Goal: Task Accomplishment & Management: Complete application form

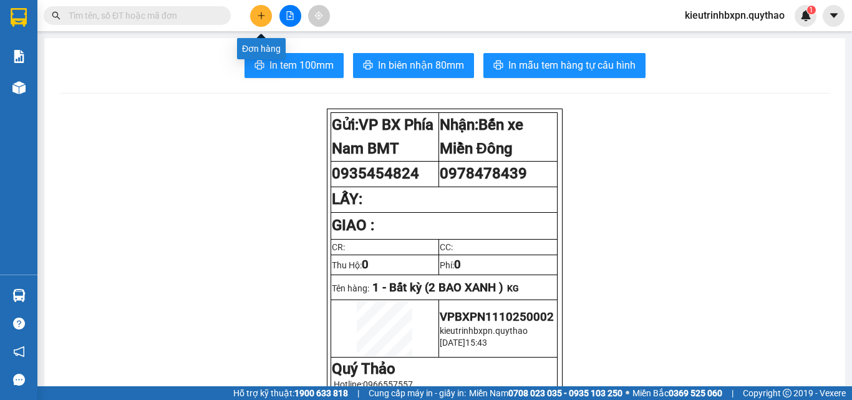
click at [262, 13] on icon "plus" at bounding box center [261, 15] width 9 height 9
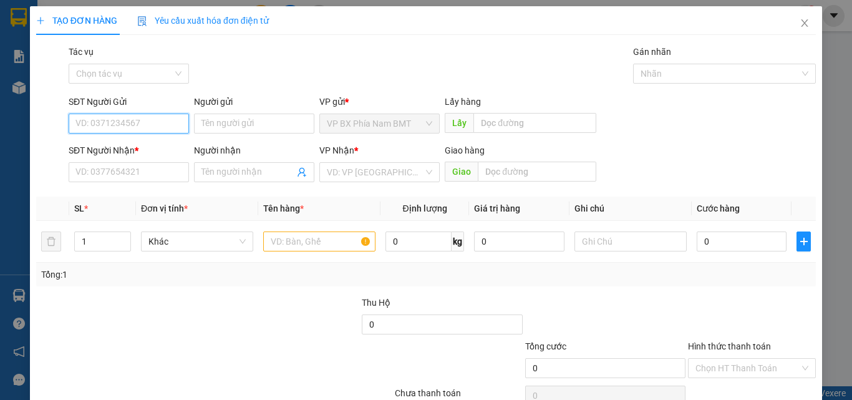
click at [113, 119] on input "SĐT Người Gửi" at bounding box center [129, 124] width 120 height 20
click at [107, 122] on input "SĐT Người Gửi" at bounding box center [129, 124] width 120 height 20
click at [83, 126] on input "SĐT Người Gửi" at bounding box center [129, 124] width 120 height 20
type input "0827407407"
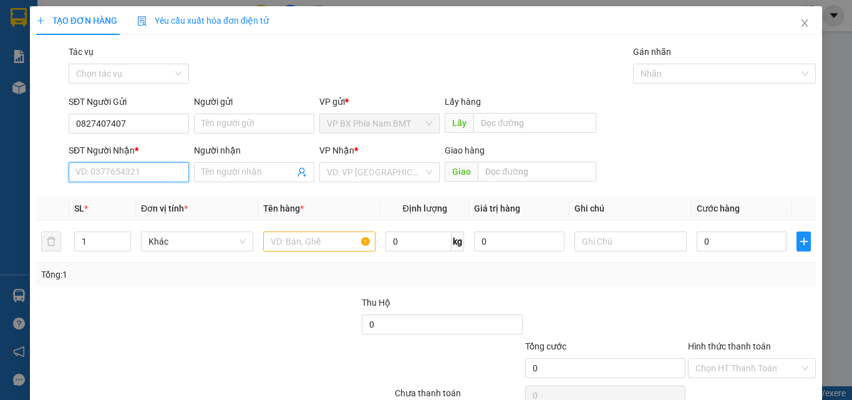
click at [105, 176] on input "SĐT Người Nhận *" at bounding box center [129, 172] width 120 height 20
click at [113, 176] on input "SĐT Người Nhận *" at bounding box center [129, 172] width 120 height 20
type input "0896496295"
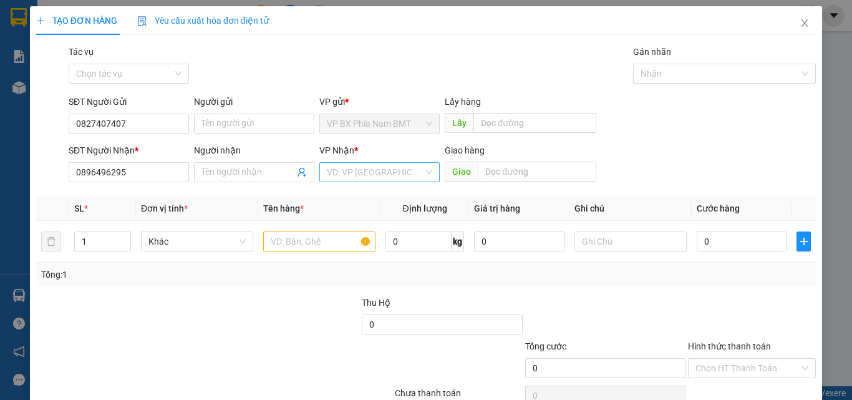
click at [346, 170] on input "search" at bounding box center [375, 172] width 97 height 19
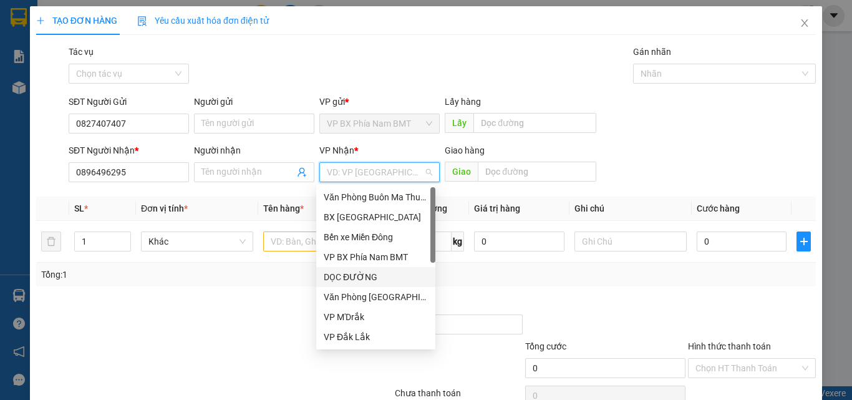
click at [382, 271] on div "DỌC ĐƯỜNG" at bounding box center [376, 277] width 104 height 14
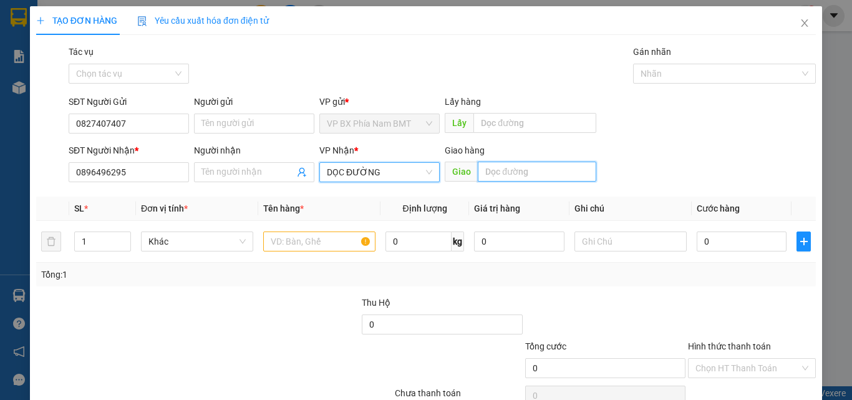
click at [503, 172] on input "text" at bounding box center [537, 172] width 119 height 20
type input "GÒ DẦU"
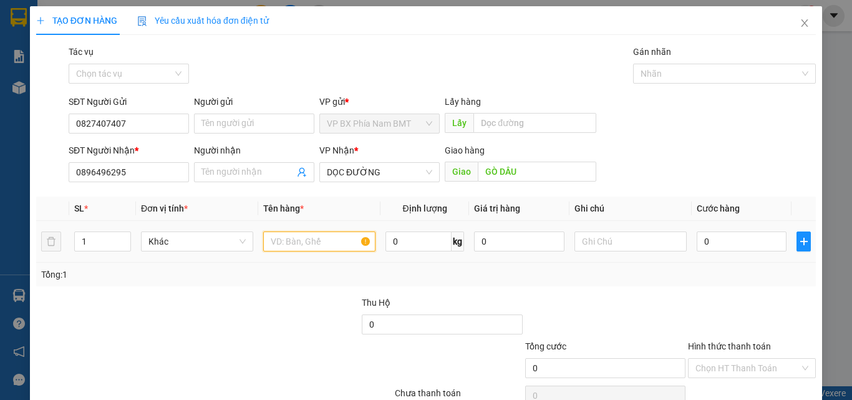
click at [304, 241] on input "text" at bounding box center [319, 241] width 112 height 20
click at [303, 241] on input "text" at bounding box center [319, 241] width 112 height 20
type input "1 THÙNG GIẤY"
click at [726, 245] on input "0" at bounding box center [742, 241] width 90 height 20
type input "1"
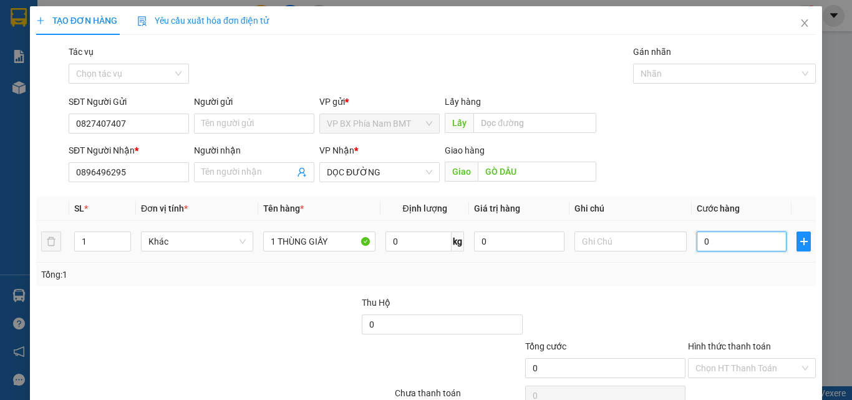
type input "1"
type input "10"
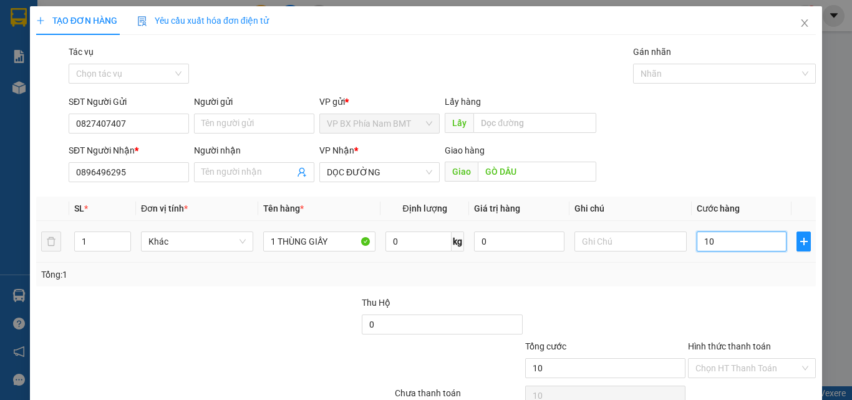
type input "100"
type input "1.000"
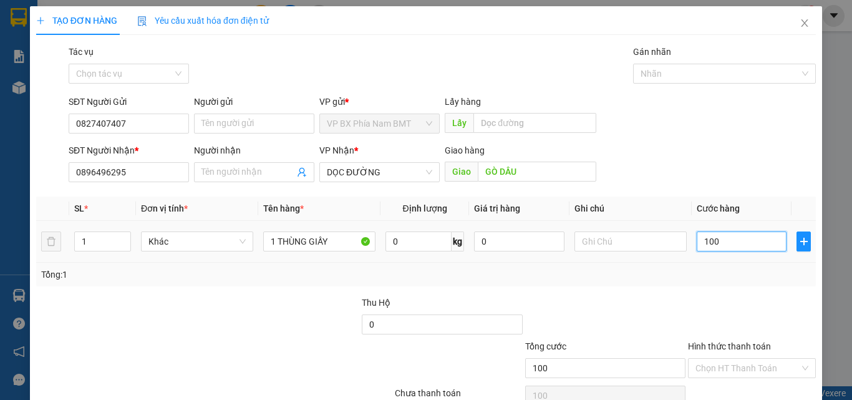
type input "1.000"
type input "10.000"
type input "100.000"
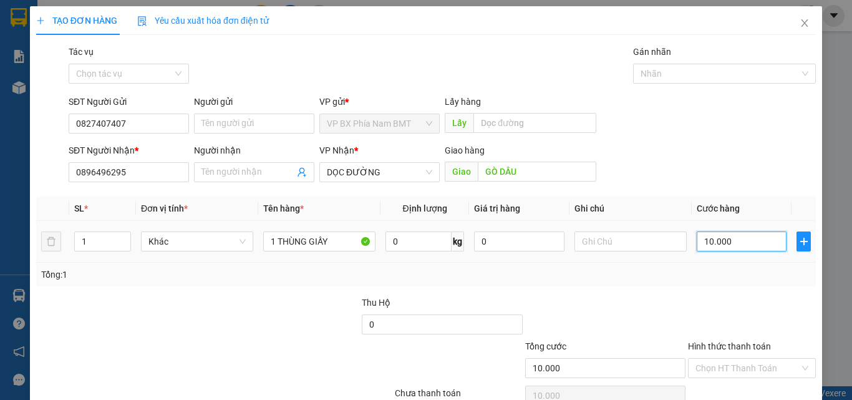
type input "100.000"
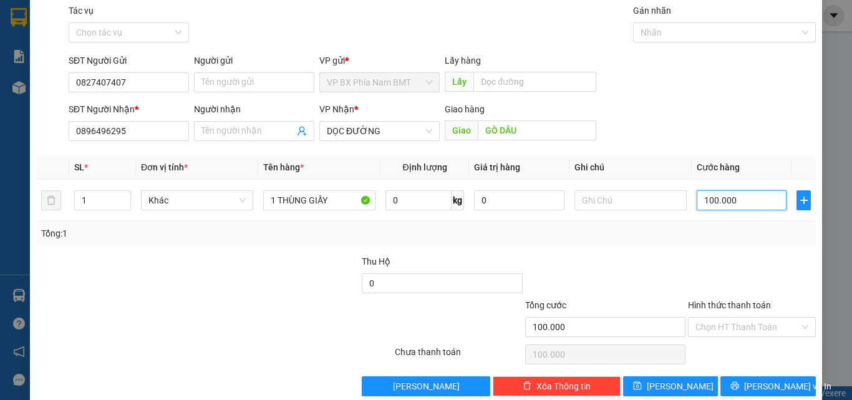
scroll to position [62, 0]
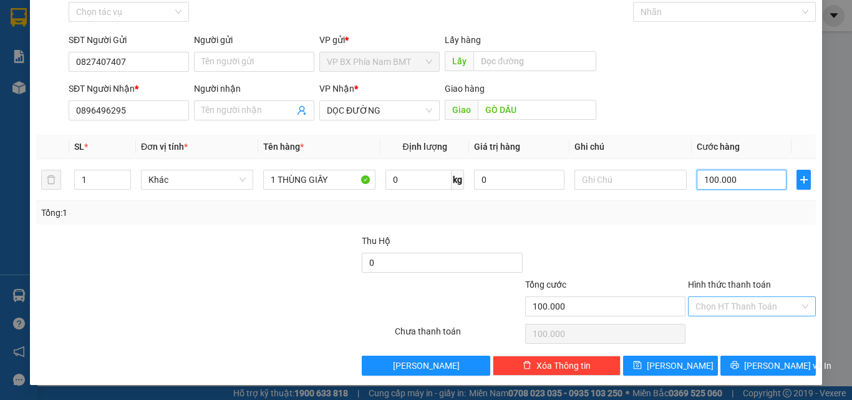
type input "100.000"
click at [735, 311] on input "Hình thức thanh toán" at bounding box center [748, 306] width 104 height 19
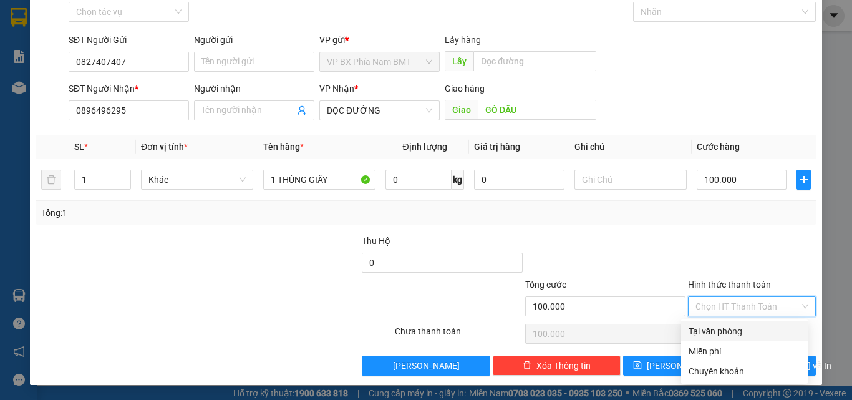
click at [739, 331] on div "Tại văn phòng" at bounding box center [745, 331] width 112 height 14
type input "0"
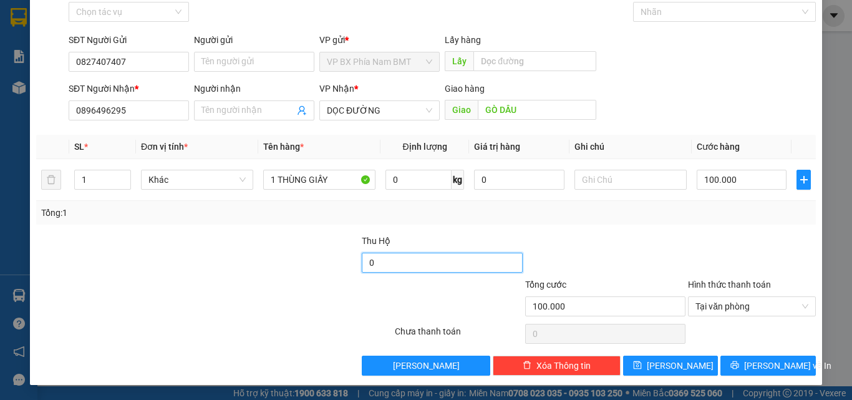
click at [379, 257] on input "0" at bounding box center [442, 263] width 160 height 20
type input "900.000"
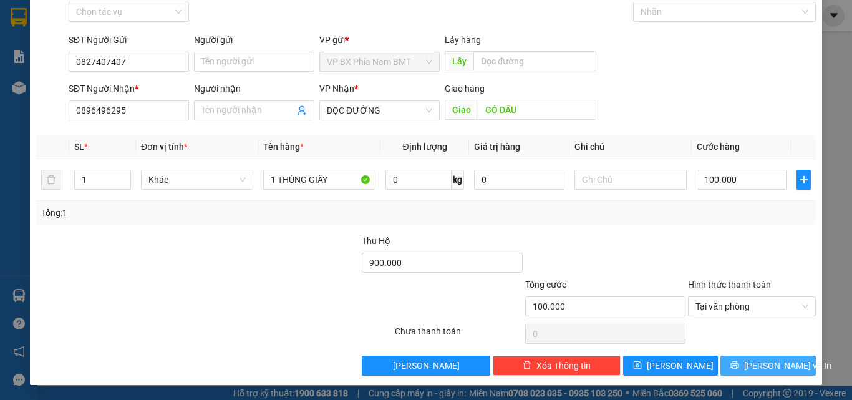
click at [750, 364] on span "[PERSON_NAME] và In" at bounding box center [787, 366] width 87 height 14
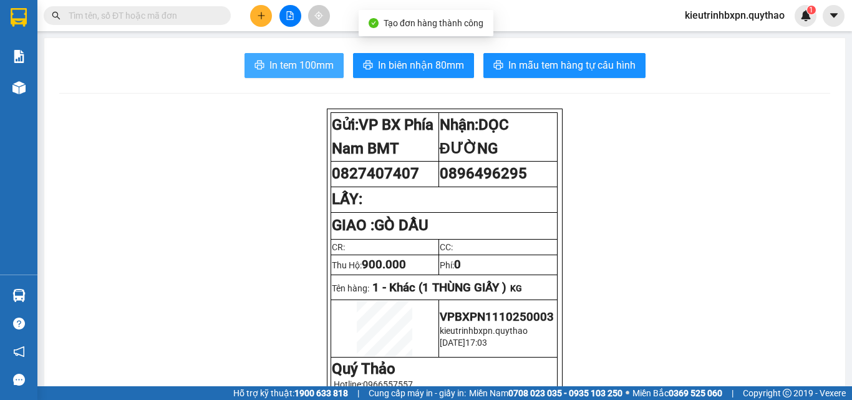
click at [300, 69] on span "In tem 100mm" at bounding box center [302, 65] width 64 height 16
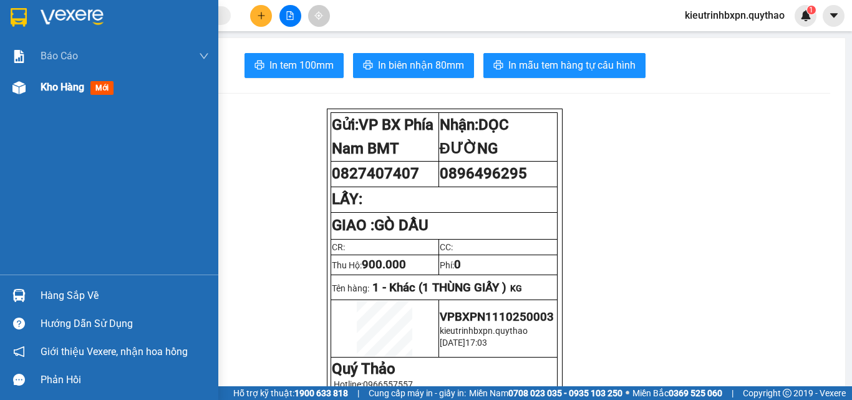
click at [57, 86] on span "Kho hàng" at bounding box center [63, 87] width 44 height 12
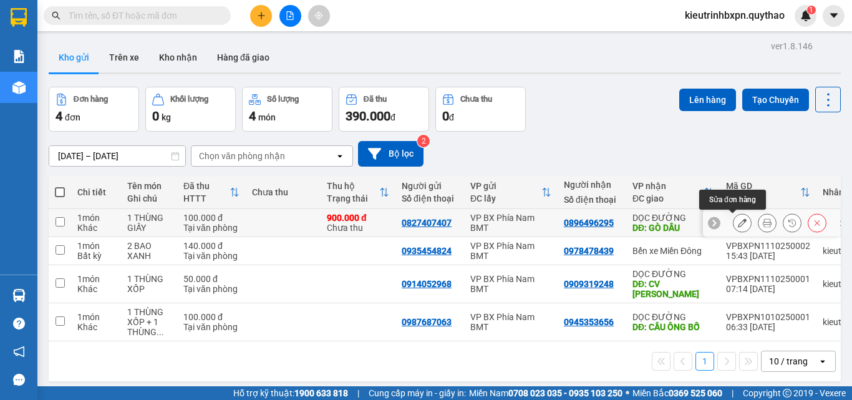
click at [734, 226] on button at bounding box center [742, 223] width 17 height 22
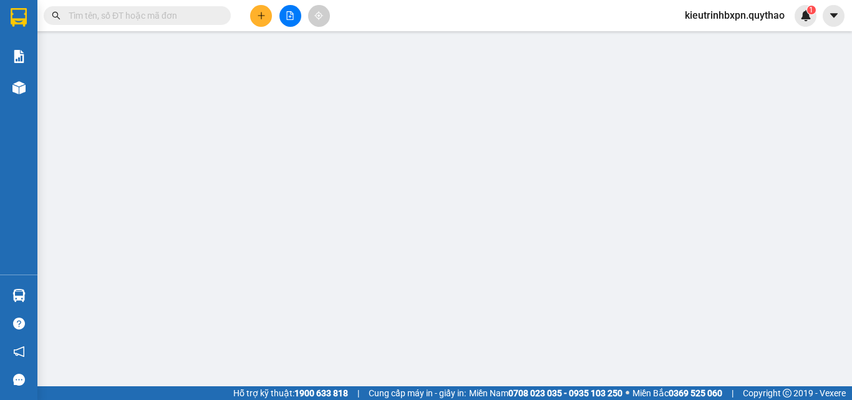
type input "0827407407"
type input "0896496295"
type input "GÒ DẦU"
type input "900.000"
type input "100.000"
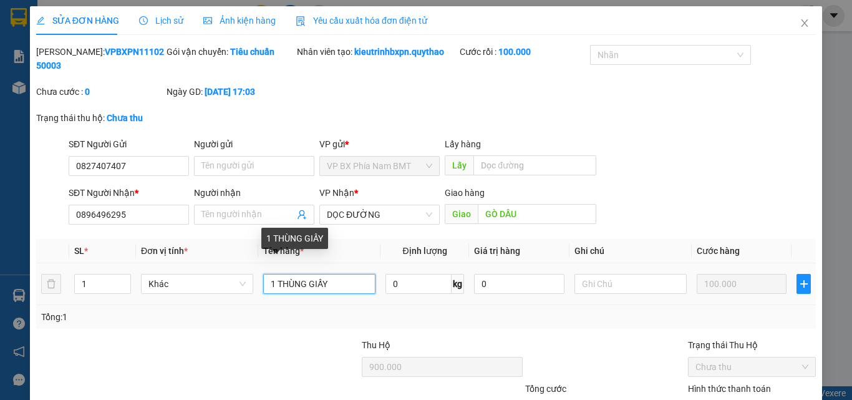
click at [331, 274] on input "1 THÙNG GIẤY" at bounding box center [319, 284] width 112 height 20
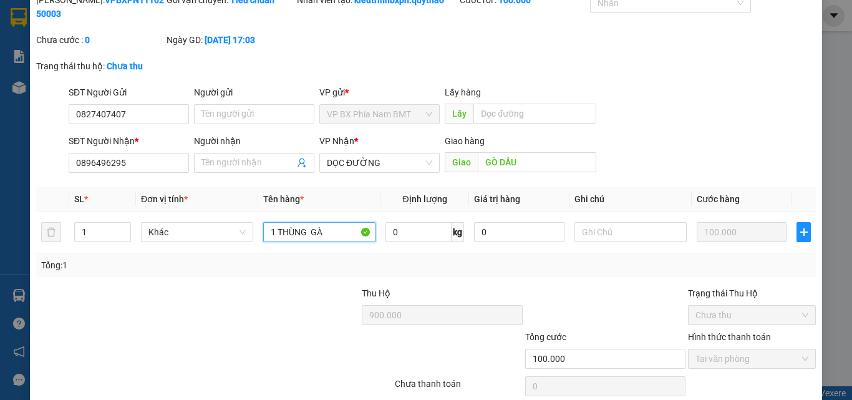
scroll to position [90, 0]
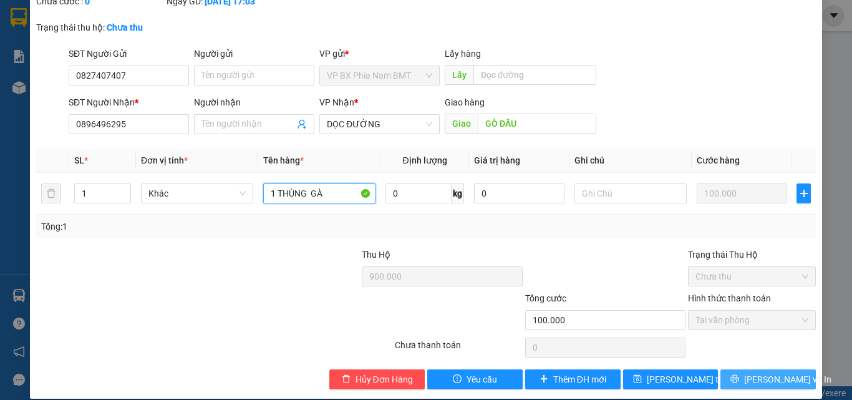
type input "1 THÙNG GÀ"
click at [755, 372] on span "[PERSON_NAME] và In" at bounding box center [787, 379] width 87 height 14
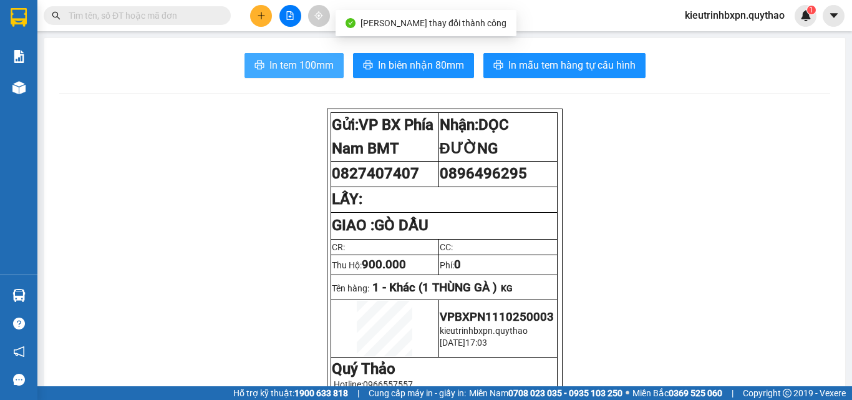
click at [286, 68] on span "In tem 100mm" at bounding box center [302, 65] width 64 height 16
